Goal: Check status

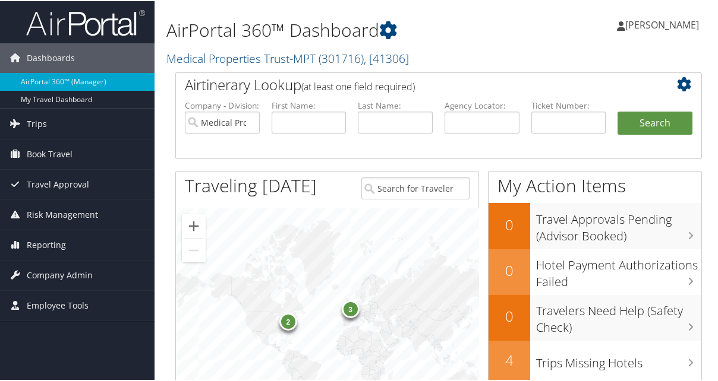
click at [42, 113] on span "Trips" at bounding box center [37, 123] width 20 height 30
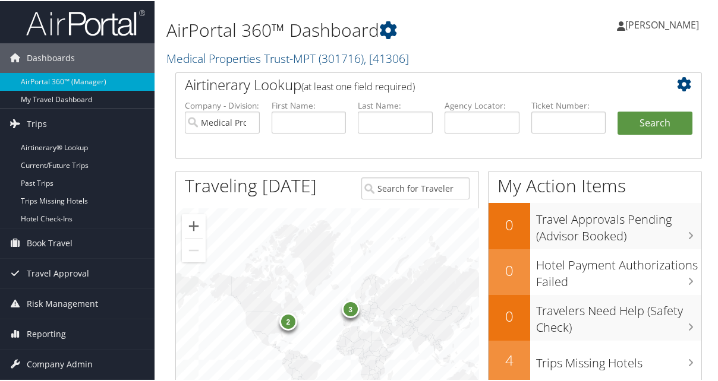
click at [55, 163] on link "Current/Future Trips" at bounding box center [77, 165] width 154 height 18
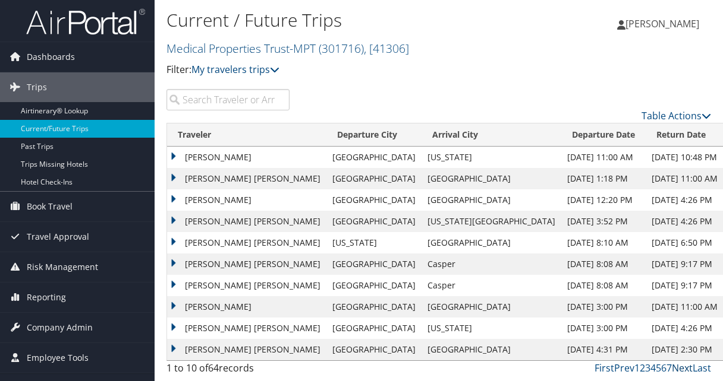
click at [684, 365] on link "Next" at bounding box center [681, 368] width 21 height 13
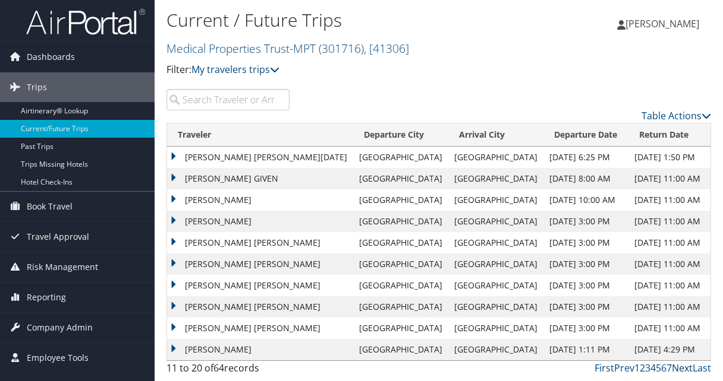
click at [684, 369] on link "Next" at bounding box center [681, 368] width 21 height 13
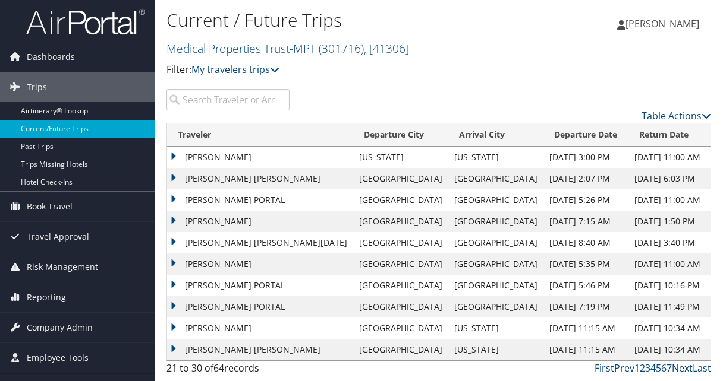
click at [691, 368] on link "Next" at bounding box center [681, 368] width 21 height 13
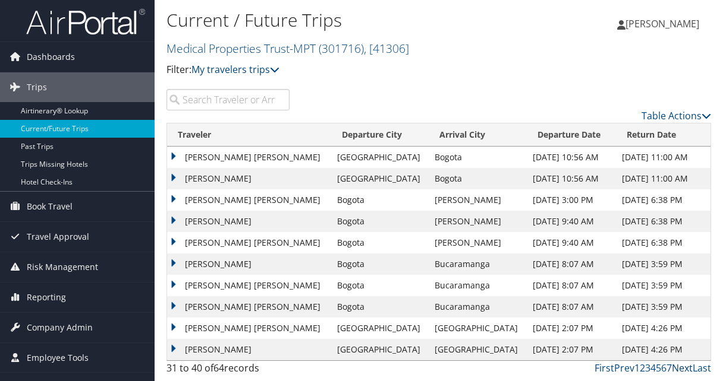
click at [686, 368] on link "Next" at bounding box center [681, 368] width 21 height 13
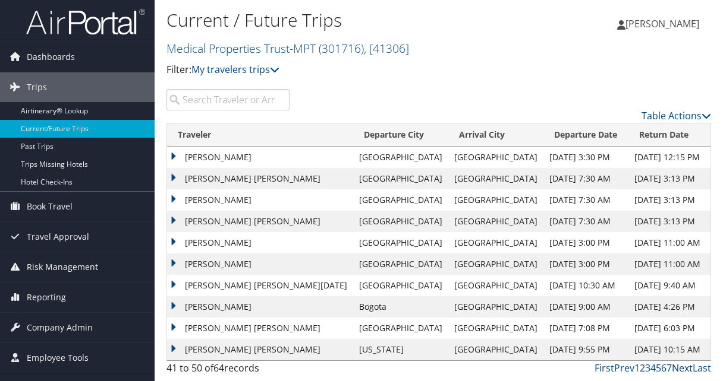
click at [685, 373] on link "Next" at bounding box center [681, 368] width 21 height 13
